Goal: Task Accomplishment & Management: Complete application form

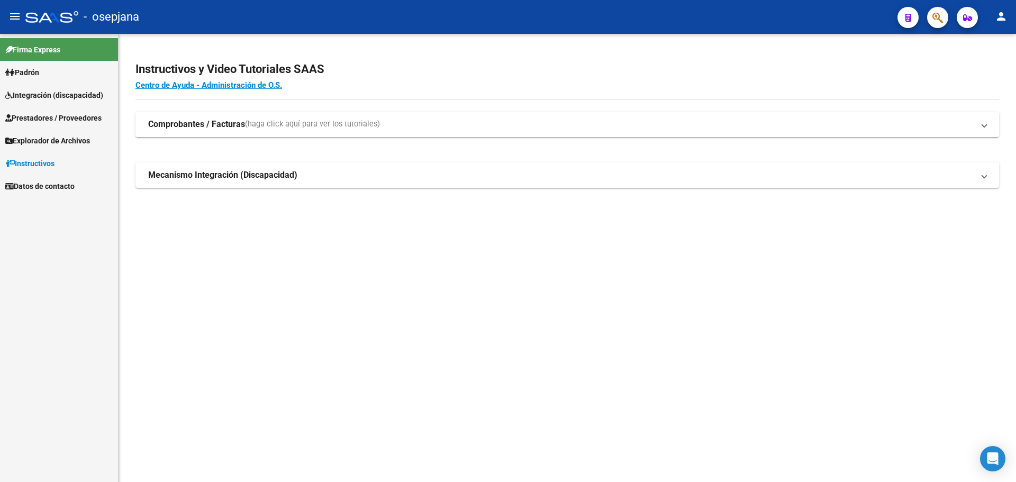
click at [45, 94] on span "Integración (discapacidad)" at bounding box center [54, 95] width 98 height 12
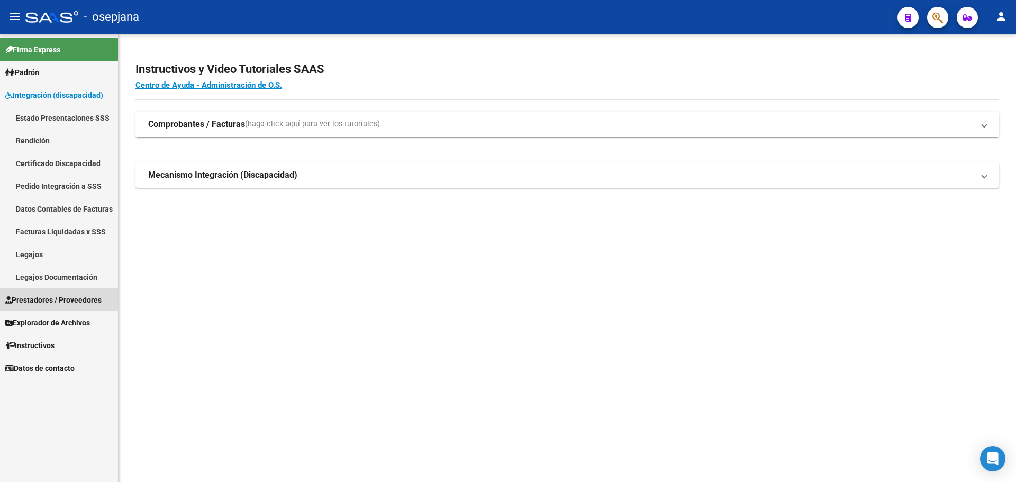
click at [51, 295] on span "Prestadores / Proveedores" at bounding box center [53, 300] width 96 height 12
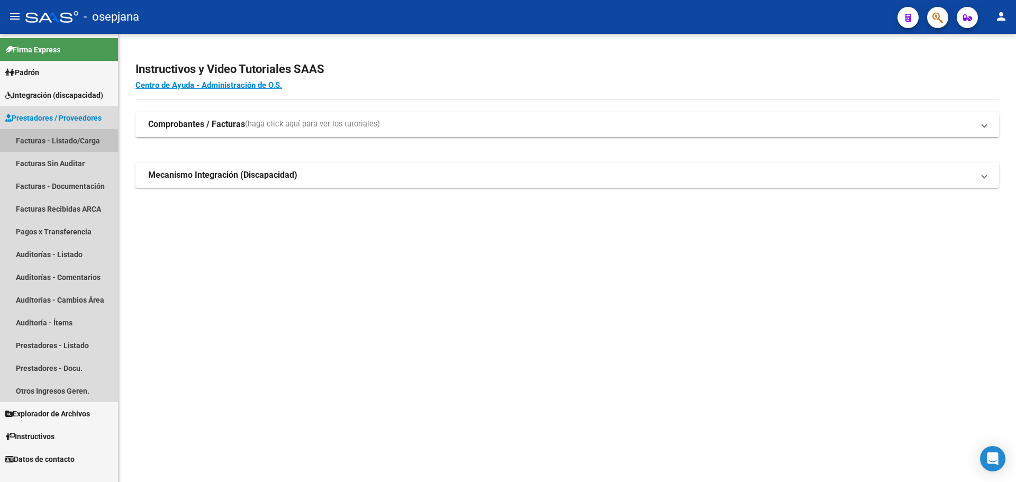
click at [52, 139] on link "Facturas - Listado/Carga" at bounding box center [59, 140] width 118 height 23
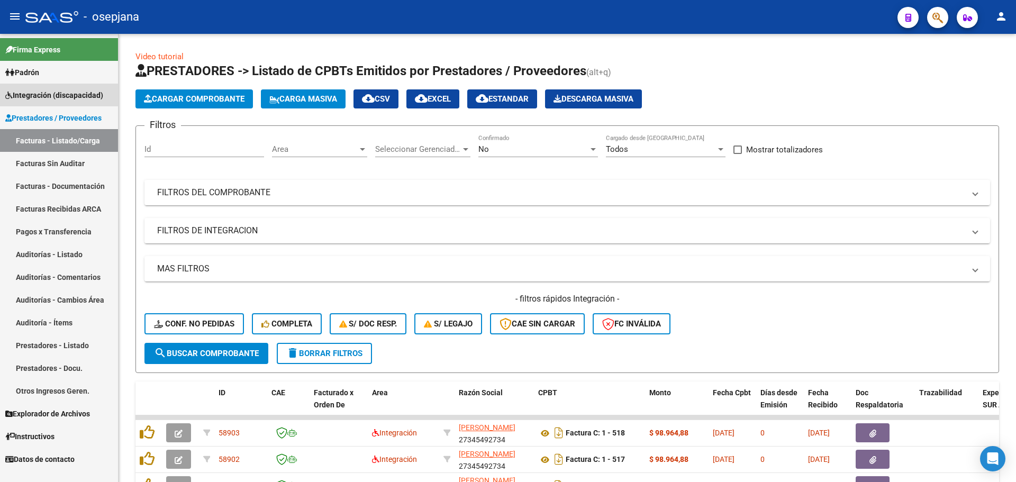
click at [57, 95] on span "Integración (discapacidad)" at bounding box center [54, 95] width 98 height 12
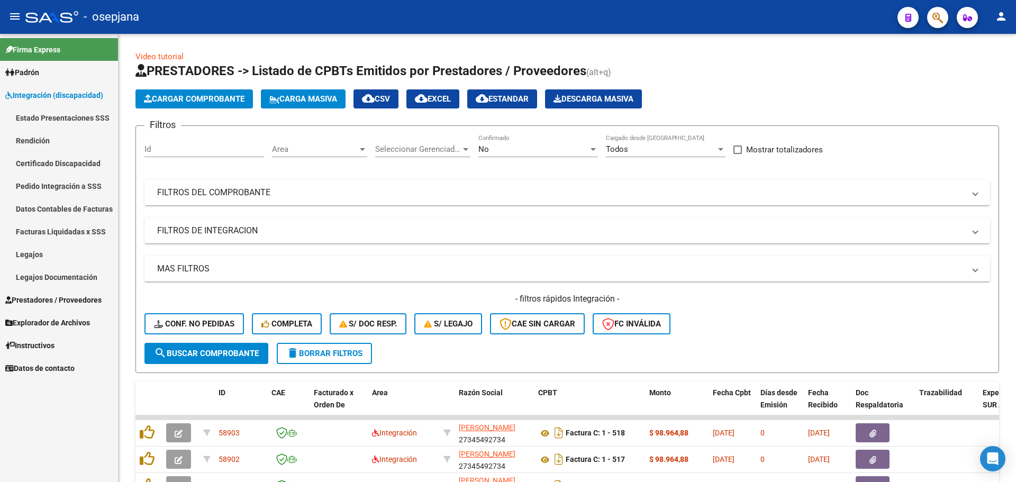
click at [70, 188] on link "Pedido Integración a SSS" at bounding box center [59, 186] width 118 height 23
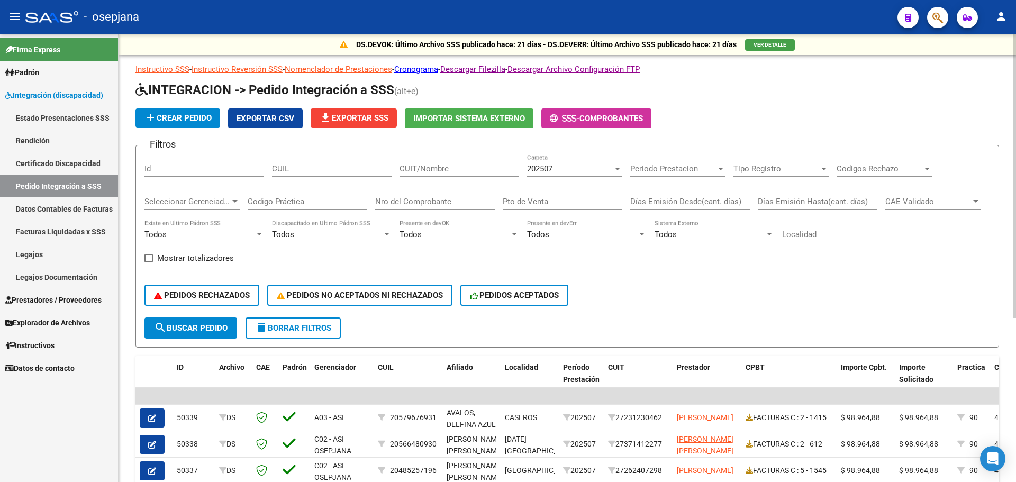
click at [277, 114] on span "Exportar CSV" at bounding box center [265, 119] width 58 height 10
click at [441, 202] on input "Nro del Comprobante" at bounding box center [435, 202] width 120 height 10
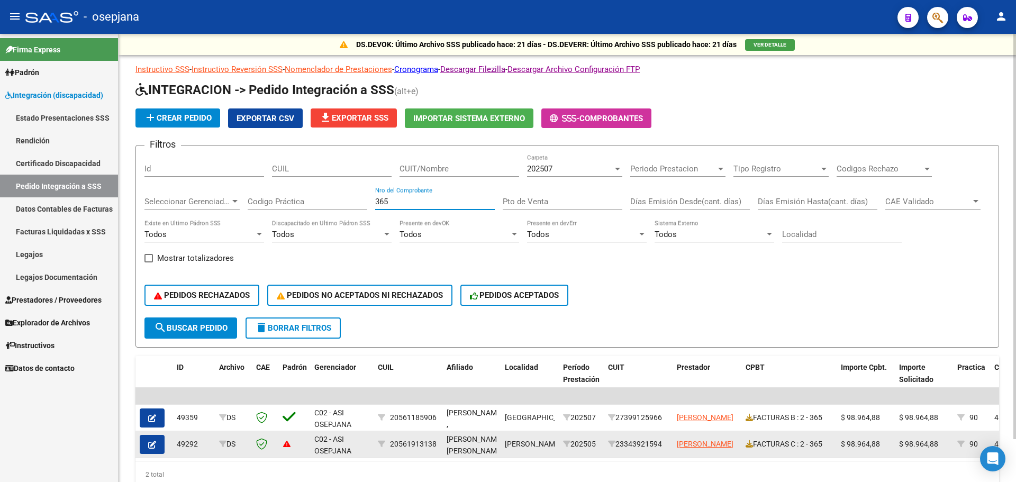
type input "365"
click at [151, 445] on icon "button" at bounding box center [152, 445] width 8 height 8
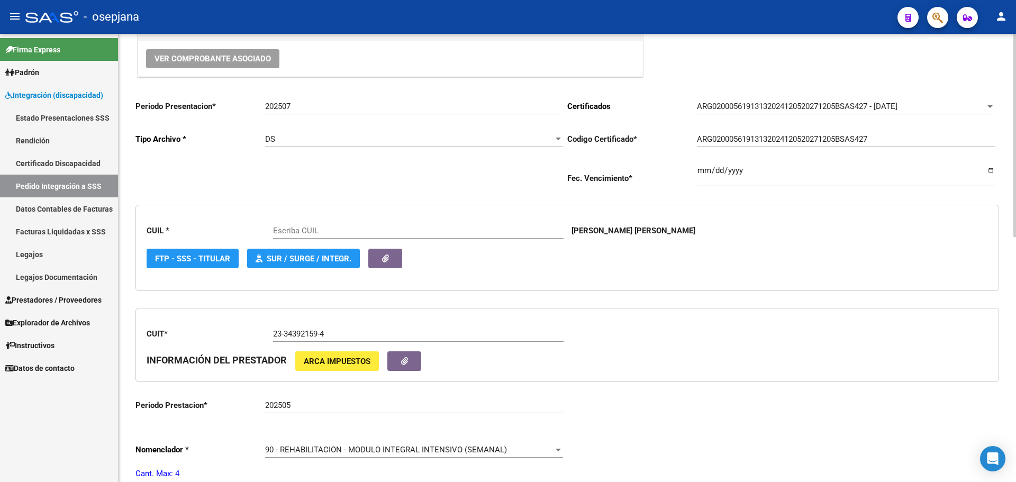
scroll to position [265, 0]
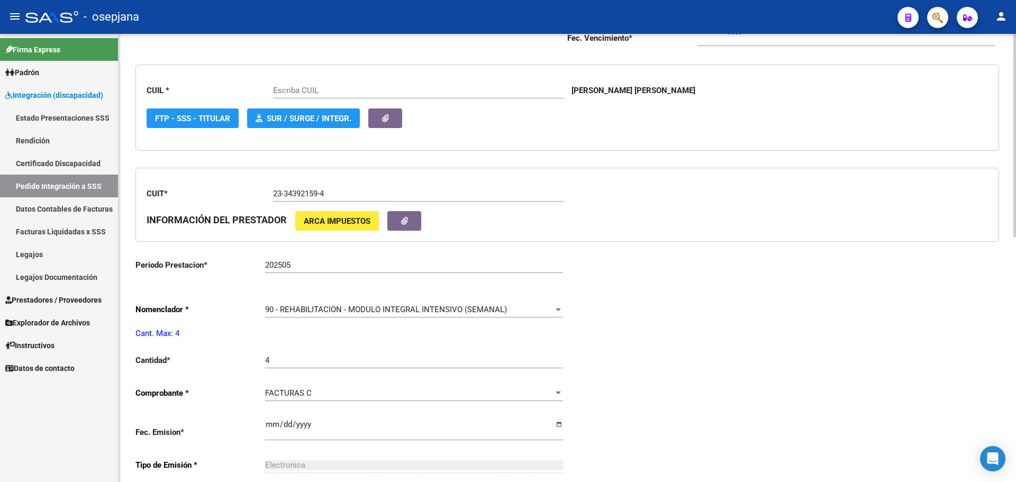
type input "20561913138"
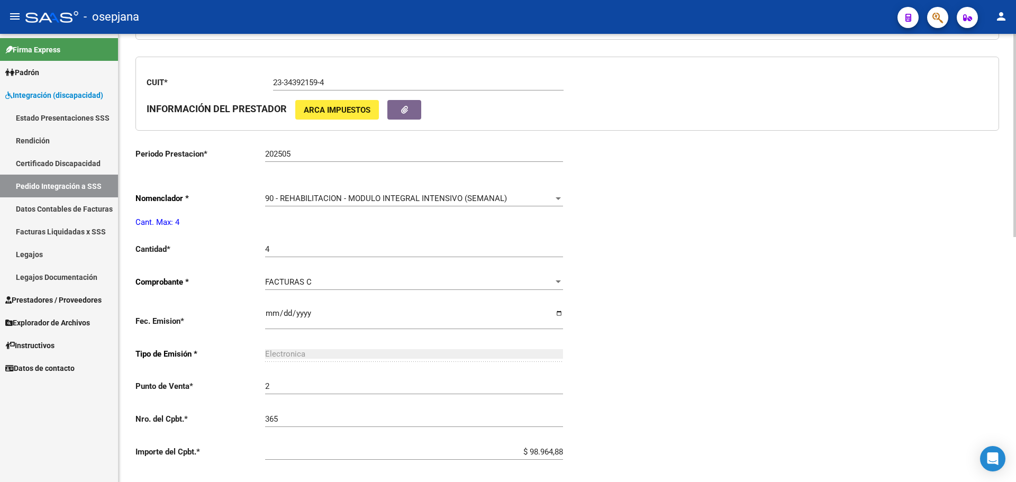
scroll to position [529, 0]
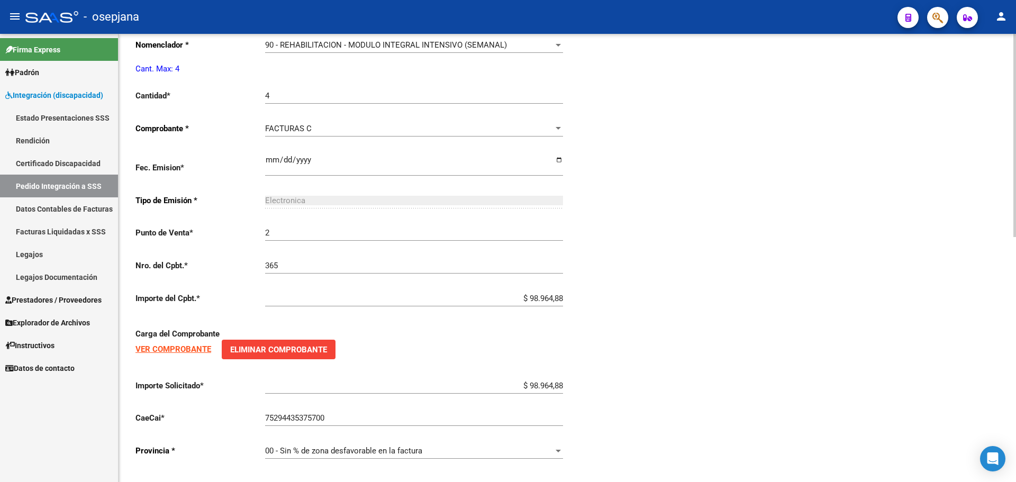
click at [189, 348] on strong "VER COMPROBANTE" at bounding box center [173, 349] width 76 height 10
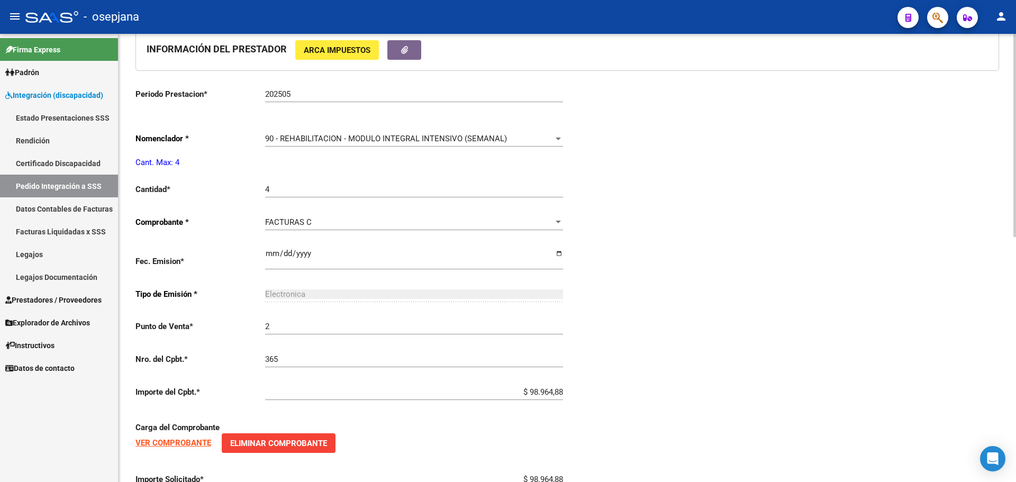
scroll to position [383, 0]
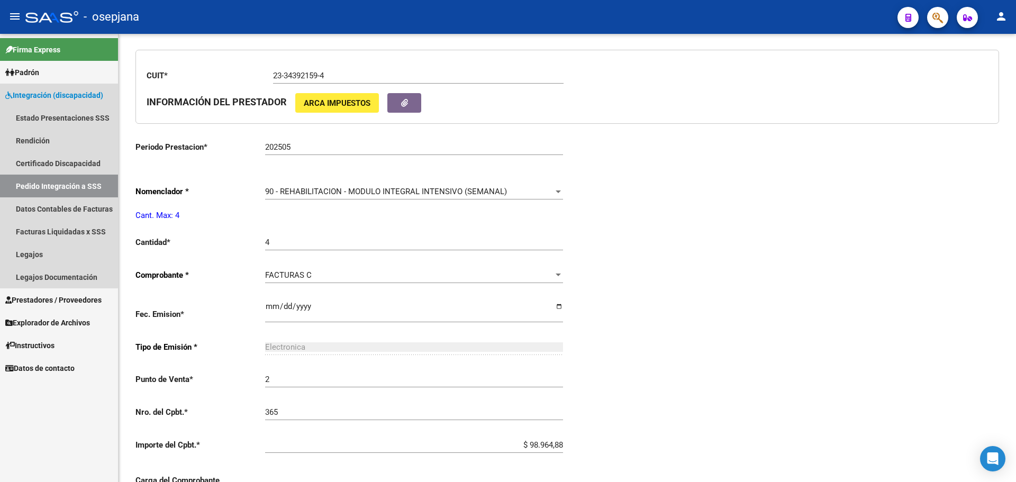
click at [43, 179] on link "Pedido Integración a SSS" at bounding box center [59, 186] width 118 height 23
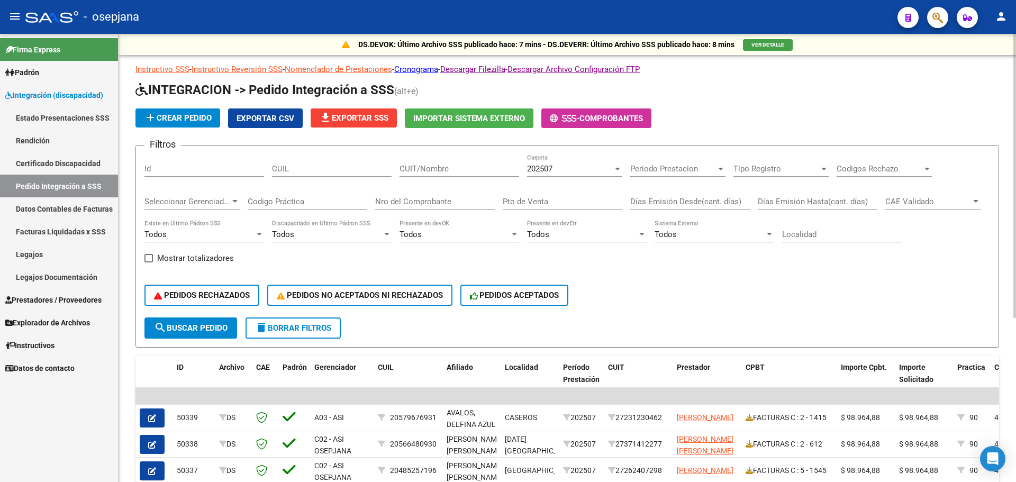
click at [405, 205] on input "Nro del Comprobante" at bounding box center [435, 202] width 120 height 10
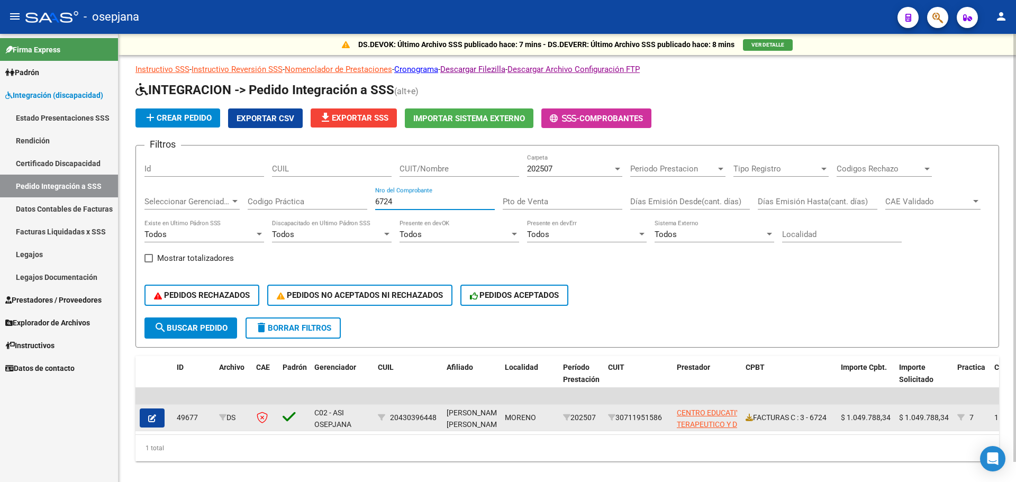
type input "6724"
click at [152, 422] on icon "button" at bounding box center [152, 418] width 8 height 8
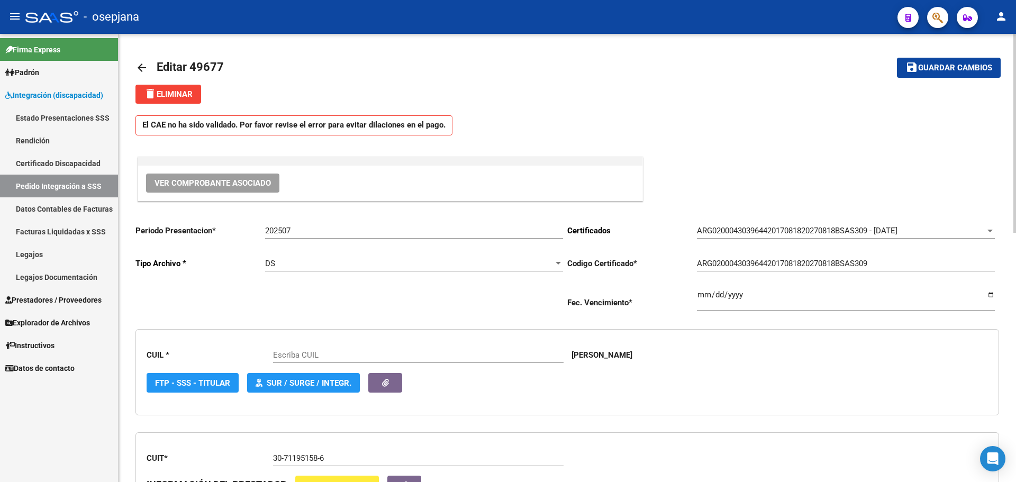
type input "20430396448"
click at [243, 185] on span "Ver Comprobante Asociado" at bounding box center [212, 183] width 116 height 10
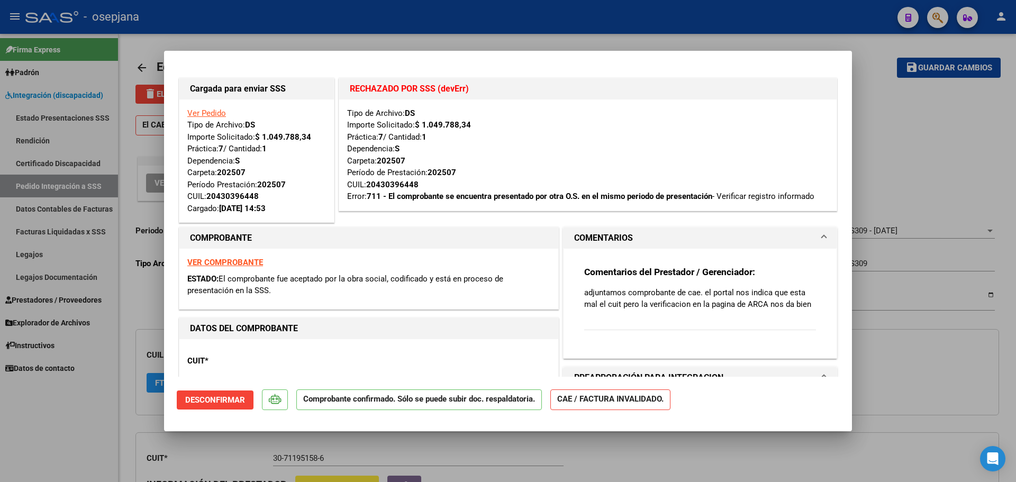
click at [218, 260] on strong "VER COMPROBANTE" at bounding box center [225, 263] width 76 height 10
click at [225, 399] on span "Desconfirmar" at bounding box center [215, 400] width 60 height 10
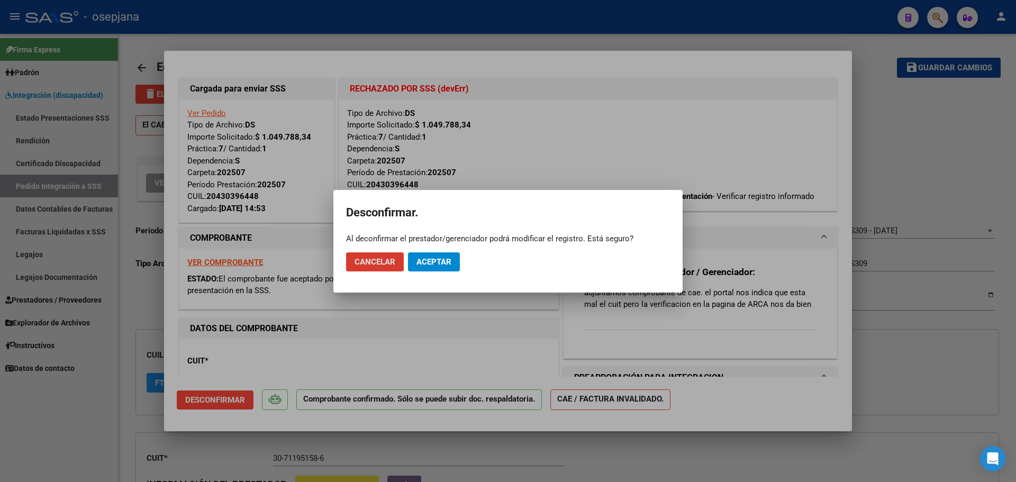
click at [449, 265] on span "Aceptar" at bounding box center [433, 262] width 35 height 10
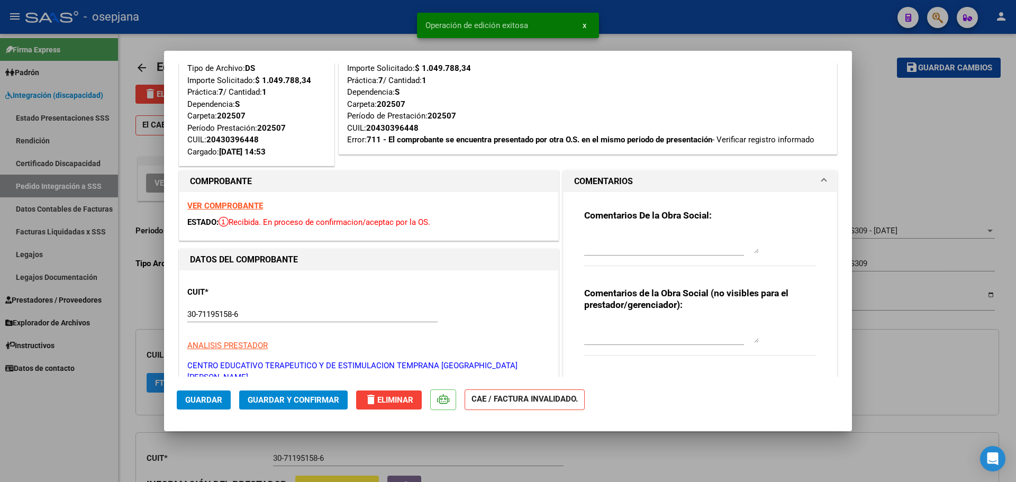
scroll to position [106, 0]
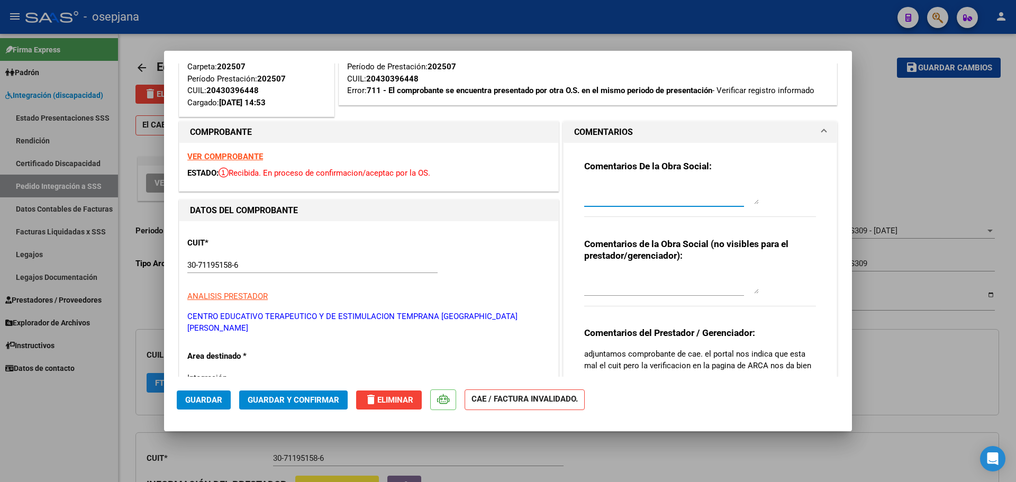
click at [656, 199] on textarea at bounding box center [671, 193] width 175 height 21
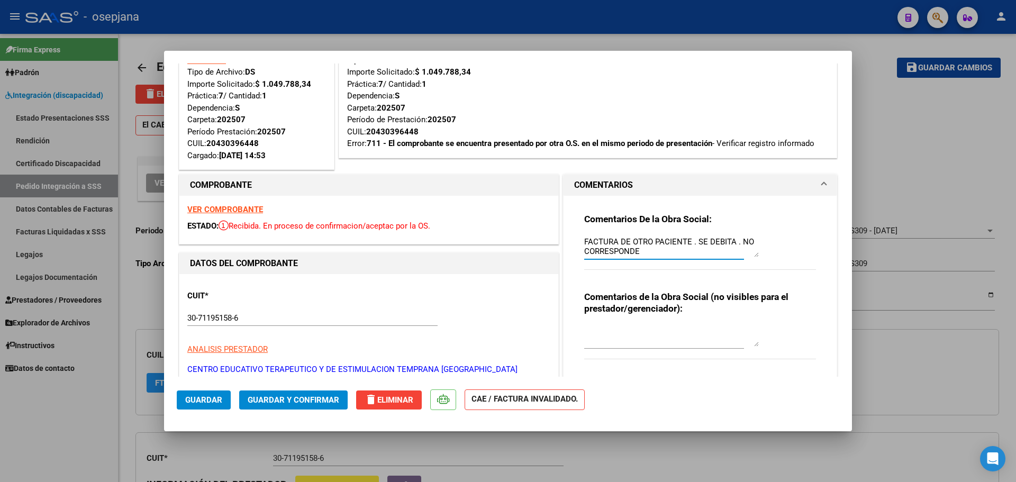
click at [688, 241] on textarea "FACTURA DE OTRO PACIENTE . SE DEBITA . NO CORRESPONDE" at bounding box center [671, 246] width 175 height 21
type textarea "FACTURA DE OTRO PACIENTE , DE OTRA OBRA SOCIAL. SE DEBITA . NO CORRESPONDE"
click at [192, 400] on span "Guardar" at bounding box center [203, 400] width 37 height 10
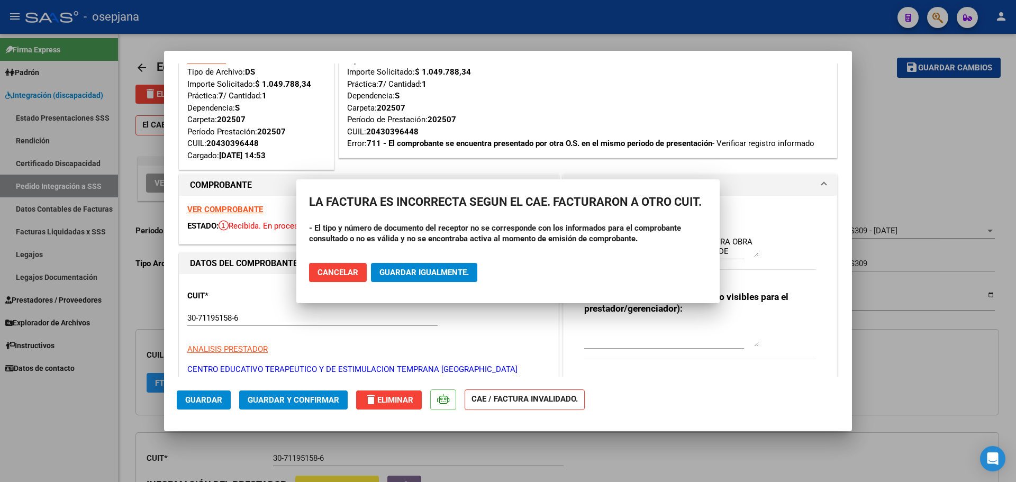
click at [983, 193] on div at bounding box center [508, 241] width 1016 height 482
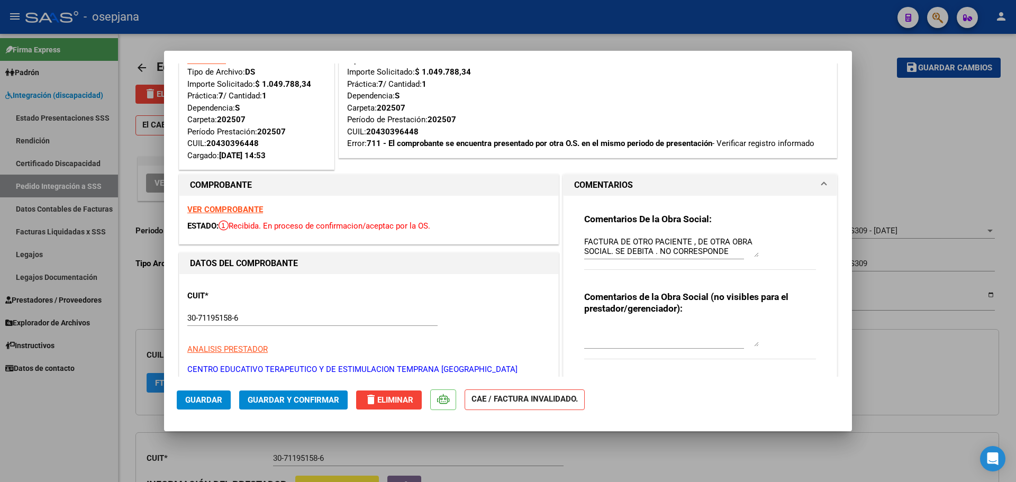
click at [879, 156] on div at bounding box center [508, 241] width 1016 height 482
type input "$ 0,00"
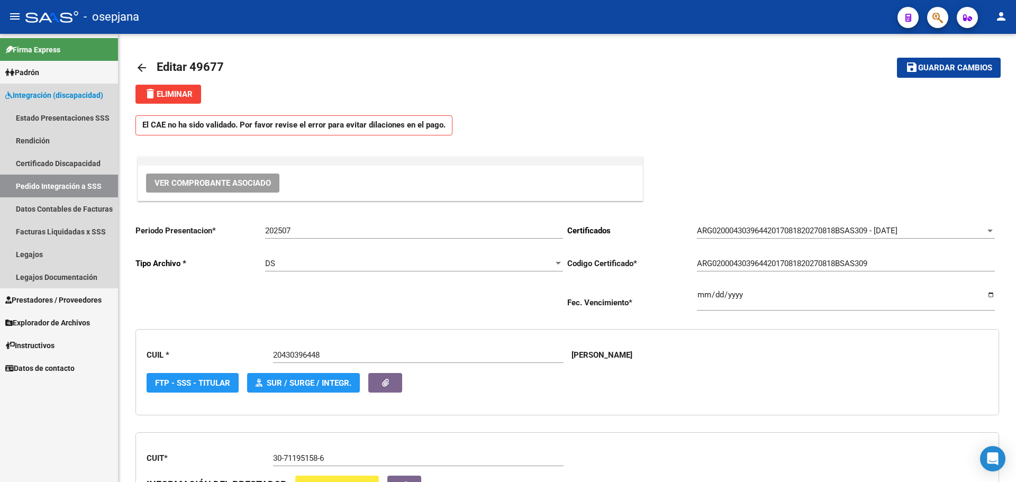
click at [45, 184] on link "Pedido Integración a SSS" at bounding box center [59, 186] width 118 height 23
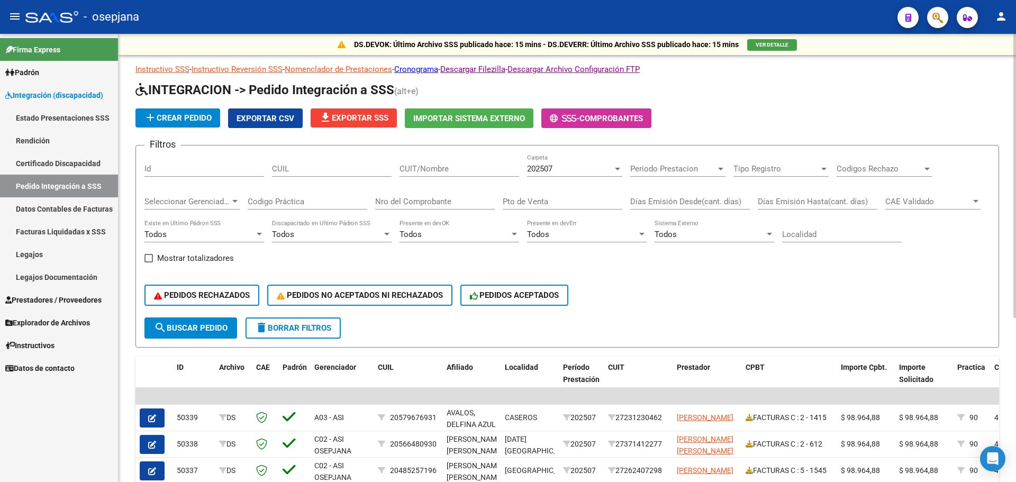
click at [408, 204] on input "Nro del Comprobante" at bounding box center [435, 202] width 120 height 10
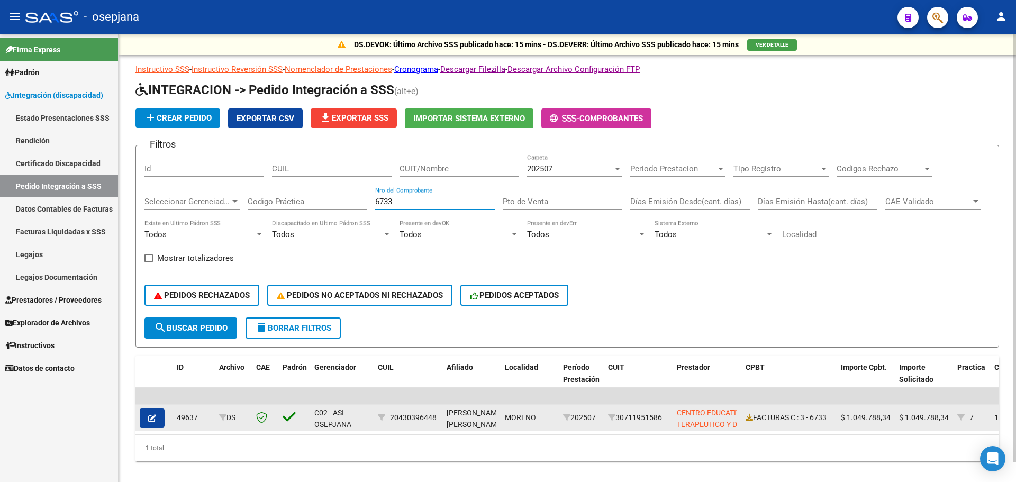
type input "6733"
click at [153, 415] on icon "button" at bounding box center [152, 418] width 8 height 8
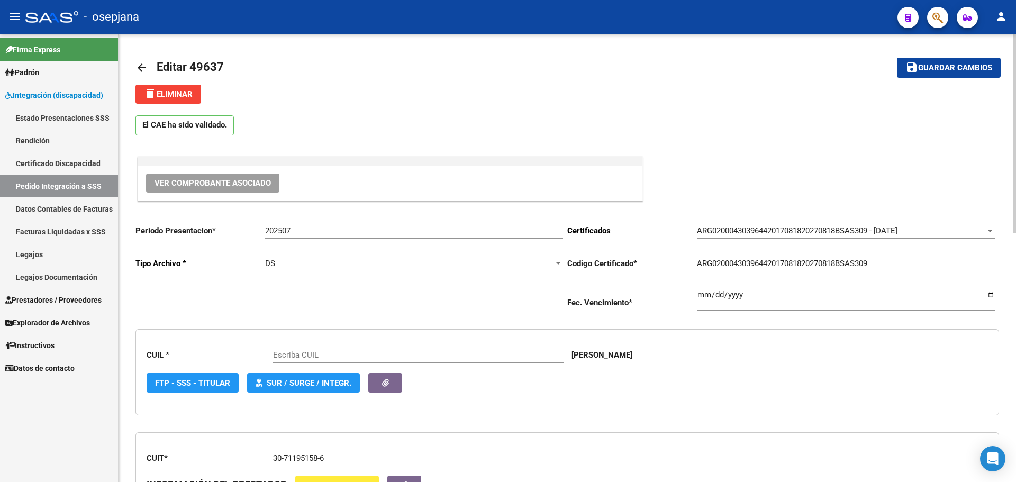
type input "20430396448"
click at [216, 180] on span "Ver Comprobante Asociado" at bounding box center [212, 183] width 116 height 10
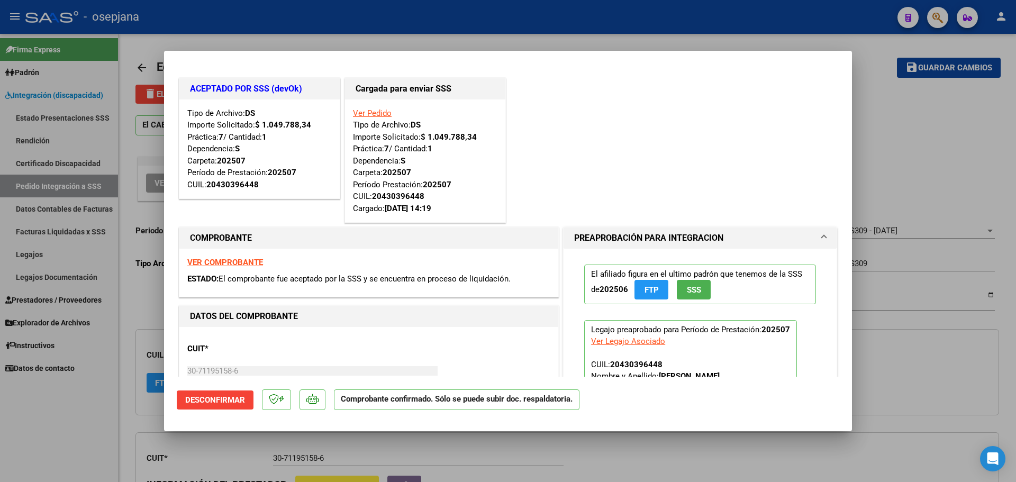
scroll to position [53, 0]
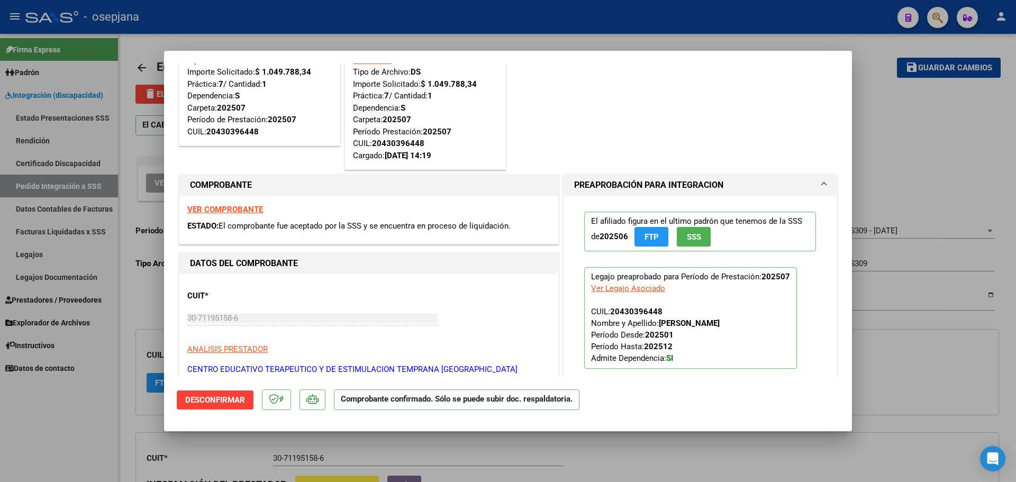
click at [212, 211] on strong "VER COMPROBANTE" at bounding box center [225, 210] width 76 height 10
click at [930, 115] on div at bounding box center [508, 241] width 1016 height 482
type input "$ 0,00"
